Goal: Information Seeking & Learning: Learn about a topic

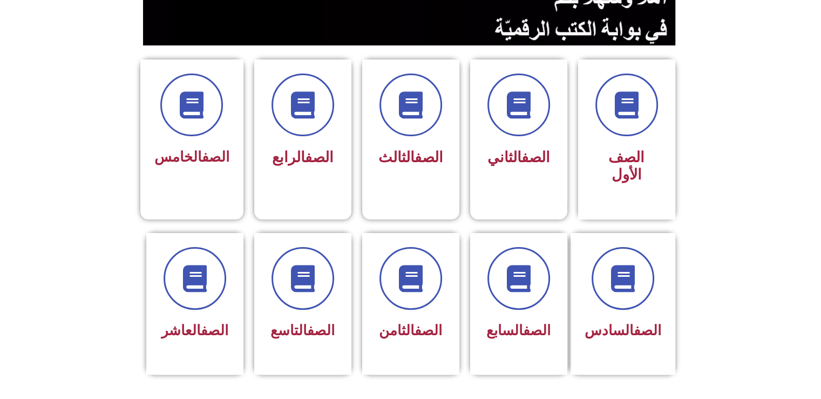
scroll to position [218, 0]
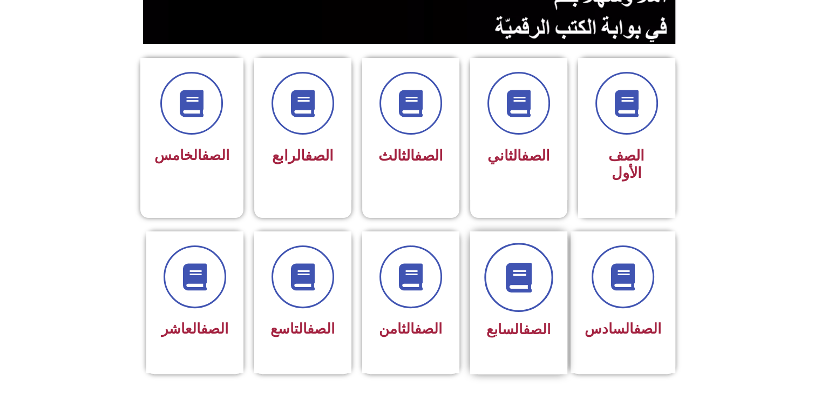
click at [528, 262] on icon at bounding box center [519, 277] width 30 height 30
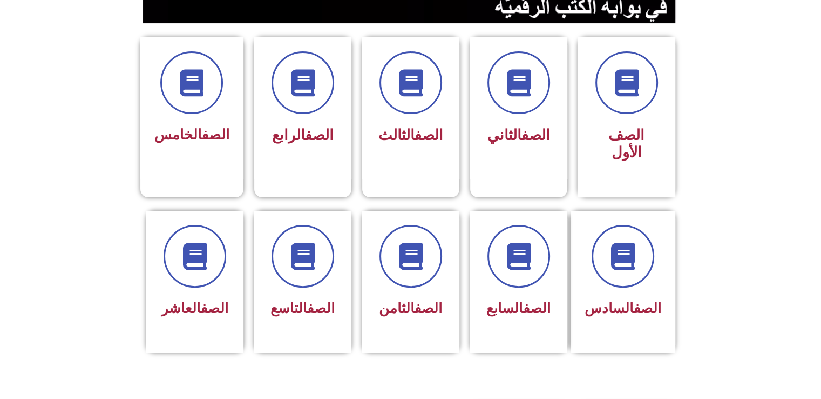
scroll to position [241, 0]
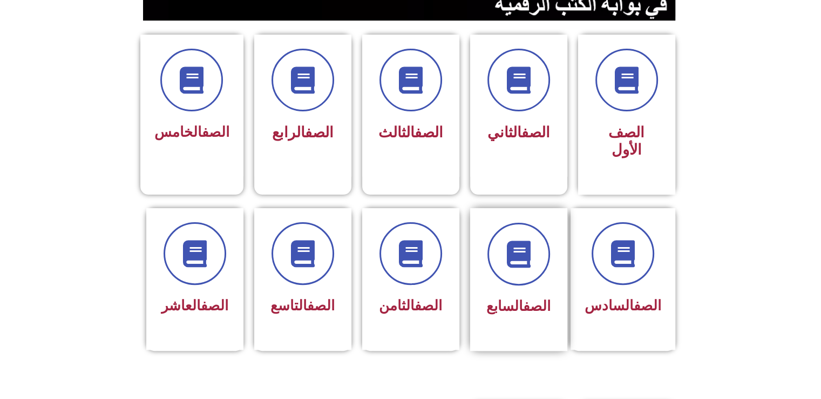
click at [525, 293] on div "الصف السابع" at bounding box center [519, 306] width 68 height 26
